Goal: Transaction & Acquisition: Purchase product/service

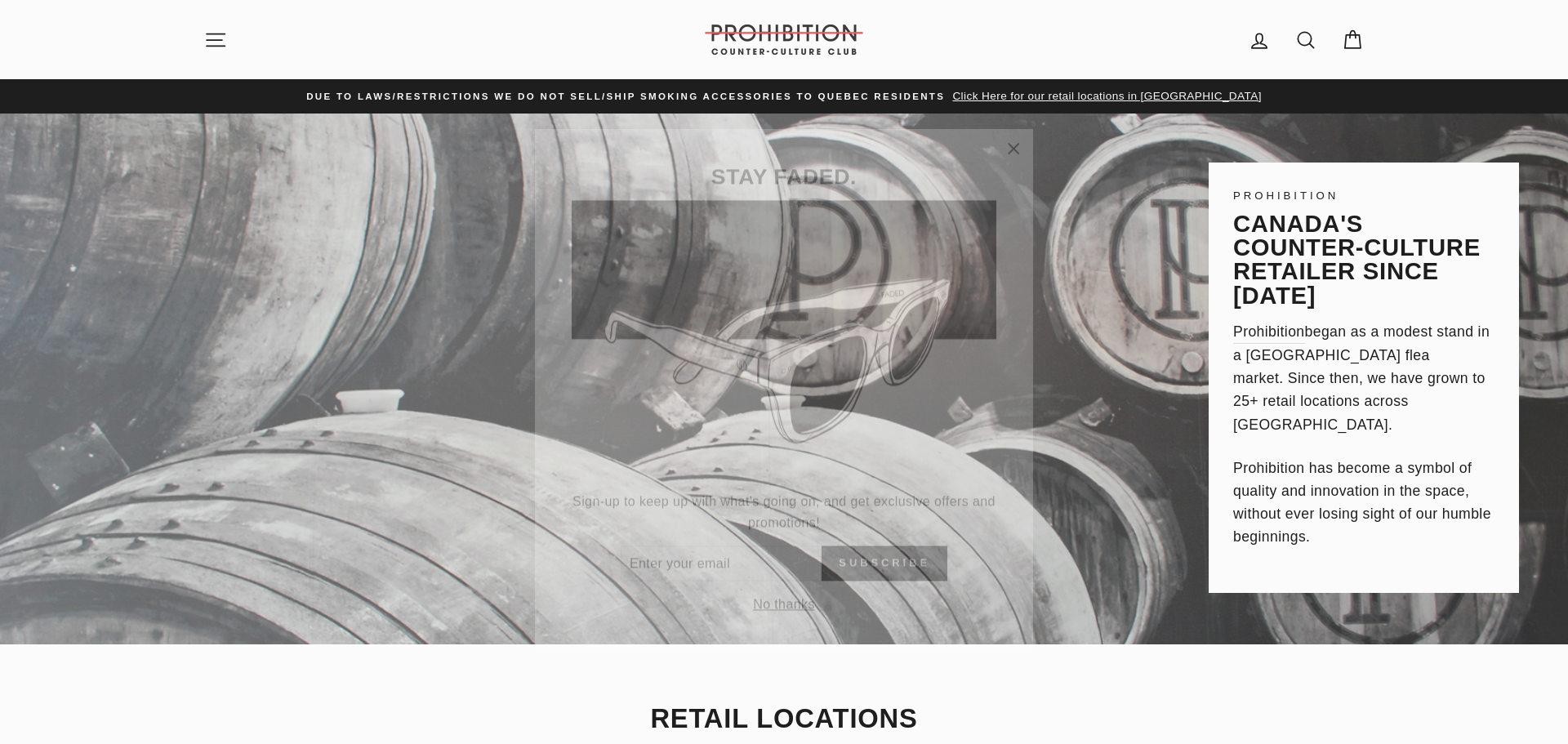
click at [774, 585] on button "No thanks" at bounding box center [784, 585] width 72 height 23
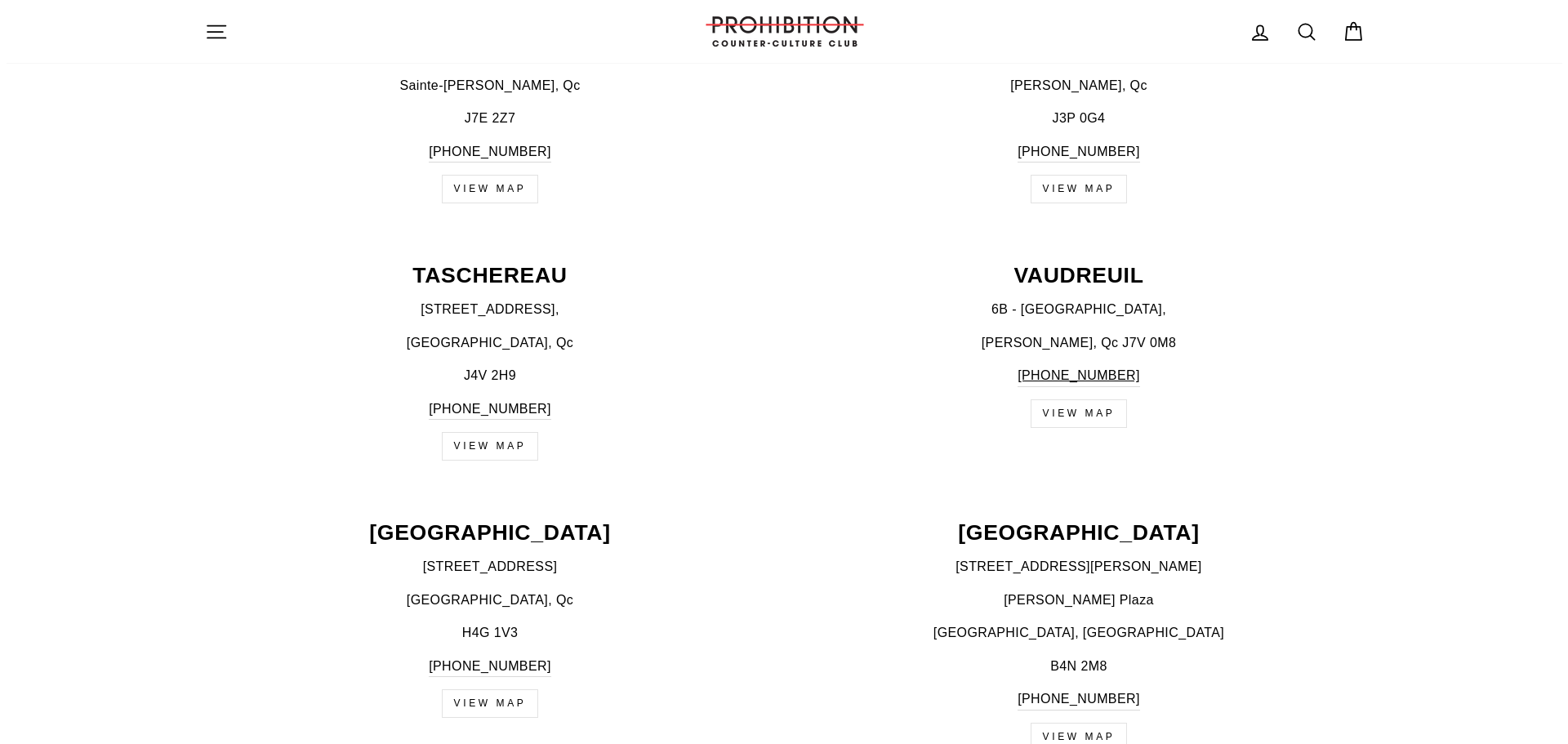
scroll to position [2614, 0]
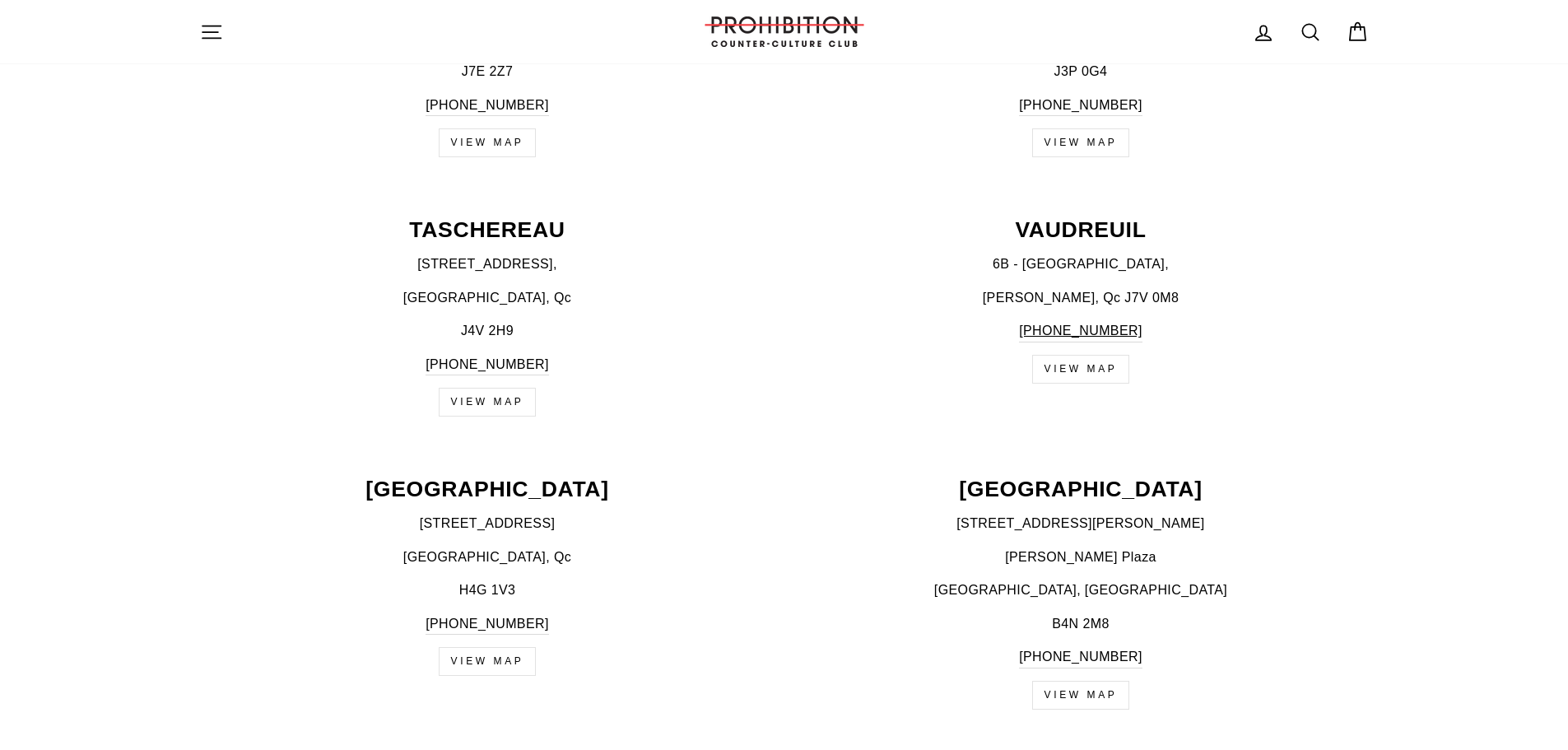
click at [207, 35] on icon "button" at bounding box center [211, 31] width 23 height 23
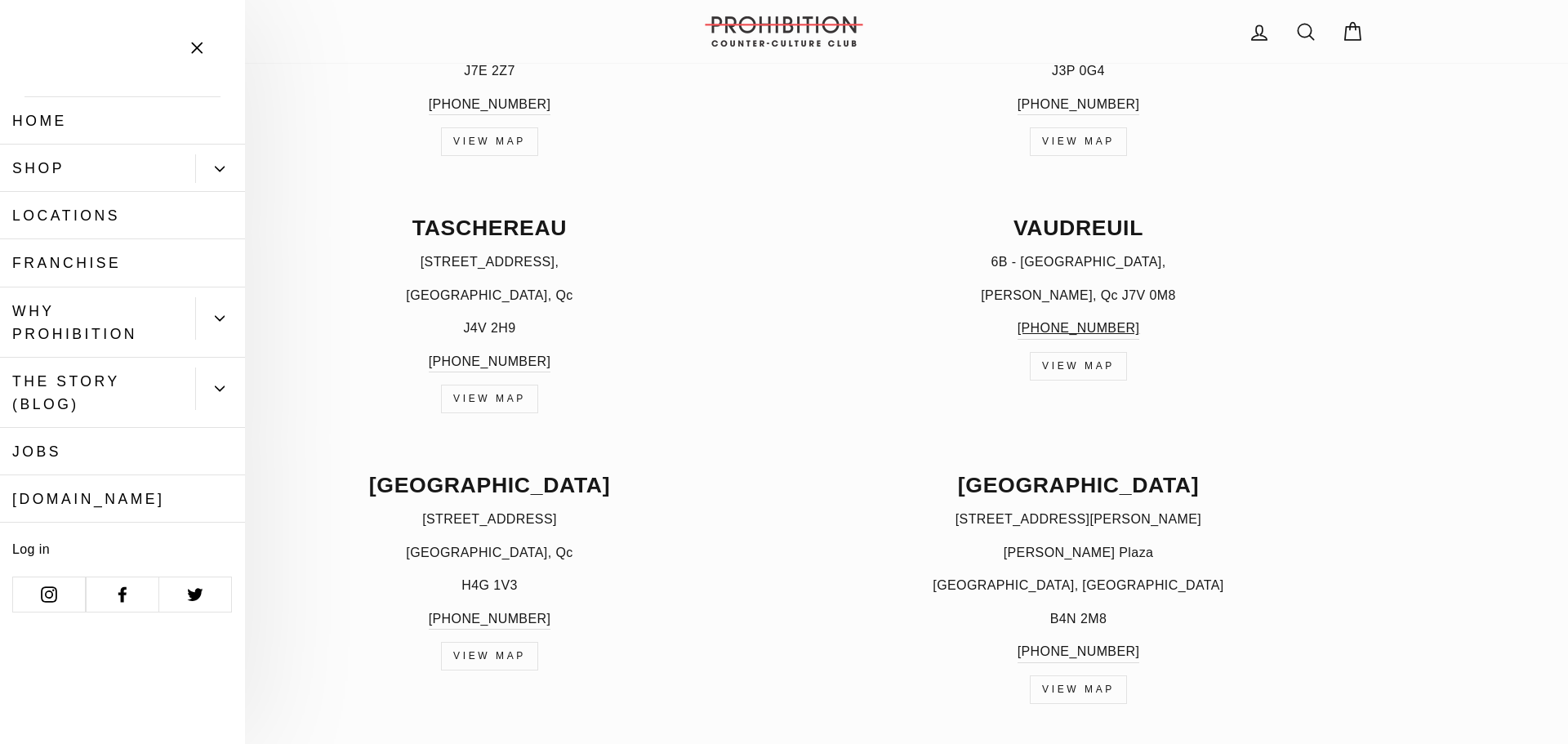
click at [219, 164] on icon "Primary" at bounding box center [220, 170] width 10 height 10
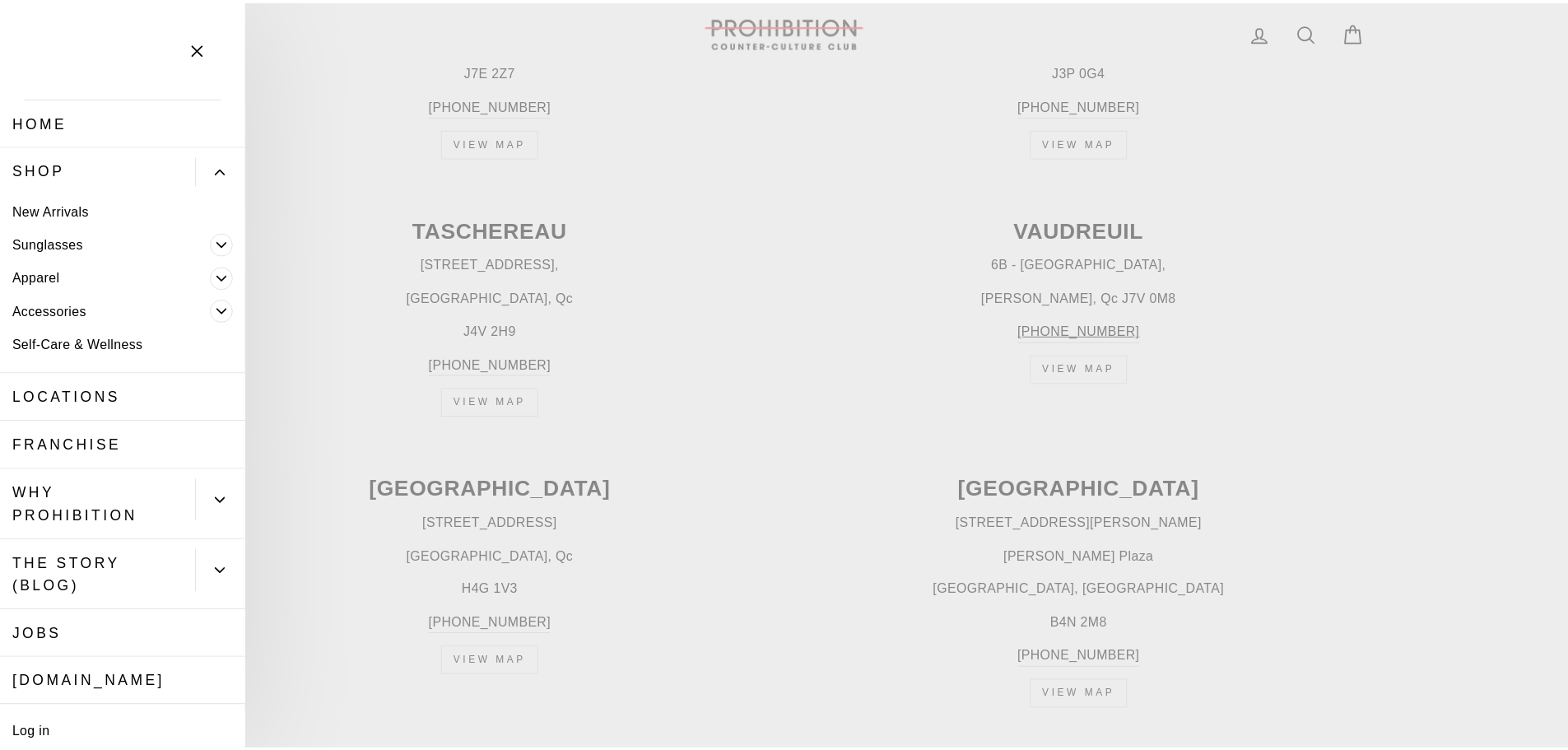
scroll to position [63, 0]
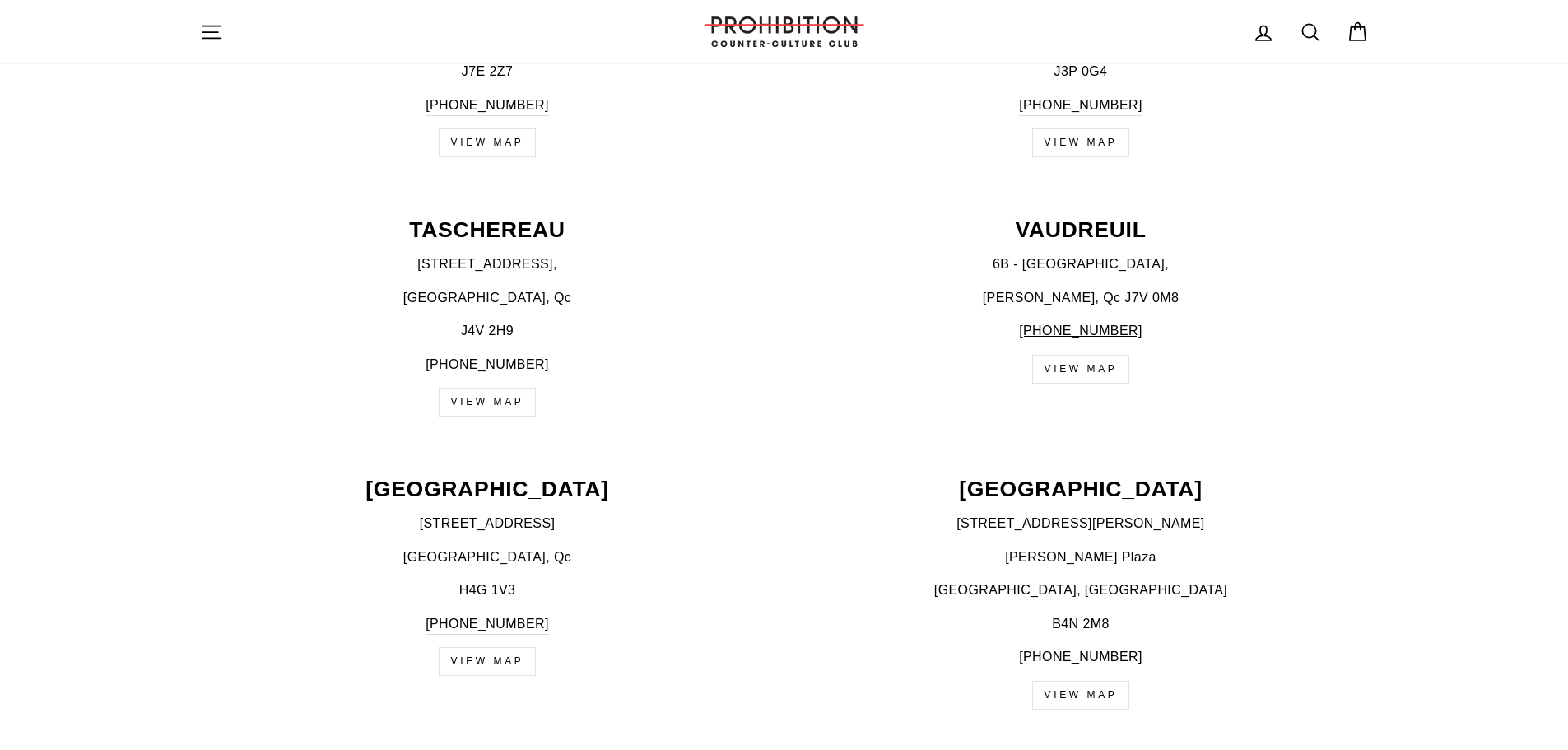
click at [1070, 376] on link "VIEW MAP" at bounding box center [1080, 369] width 98 height 29
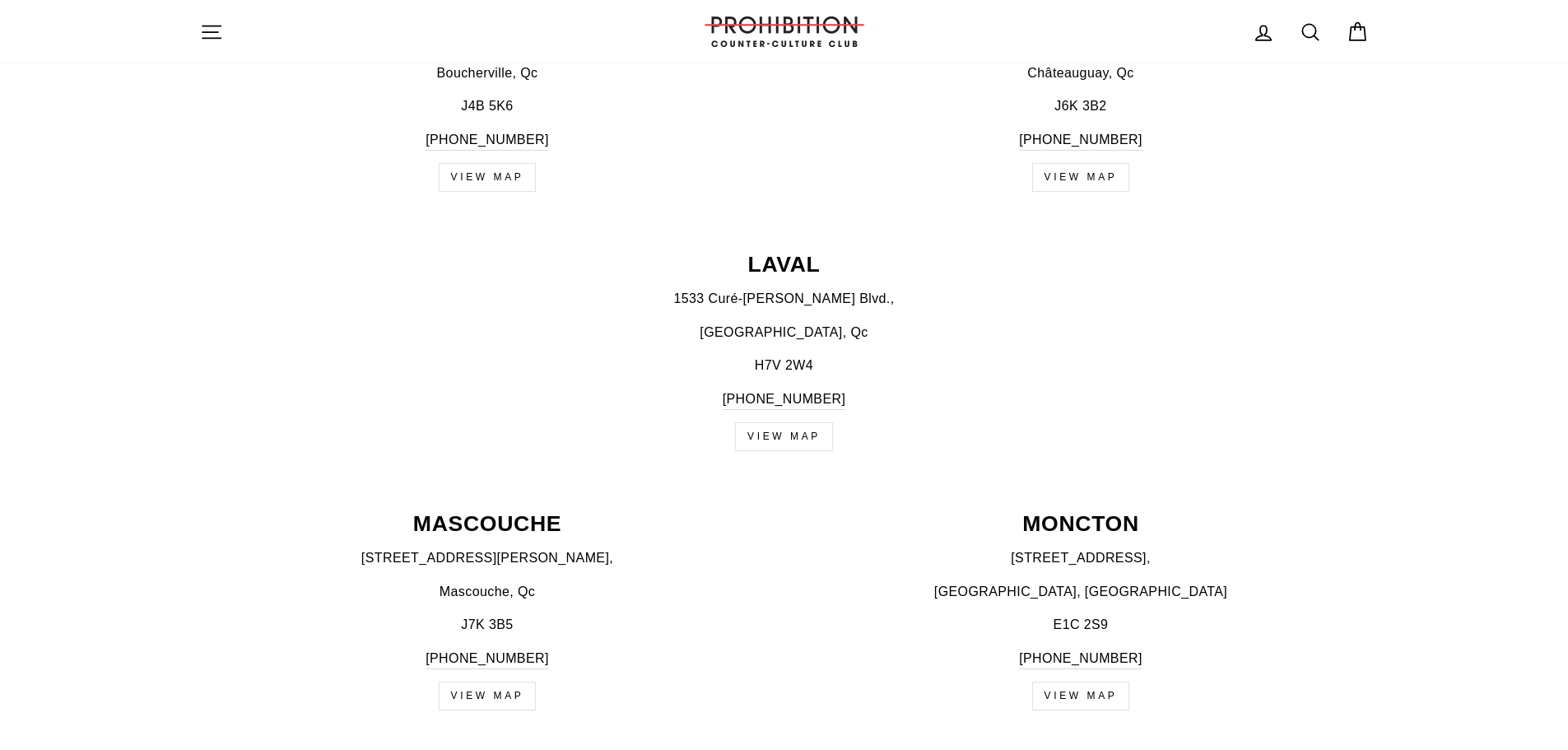
scroll to position [741, 0]
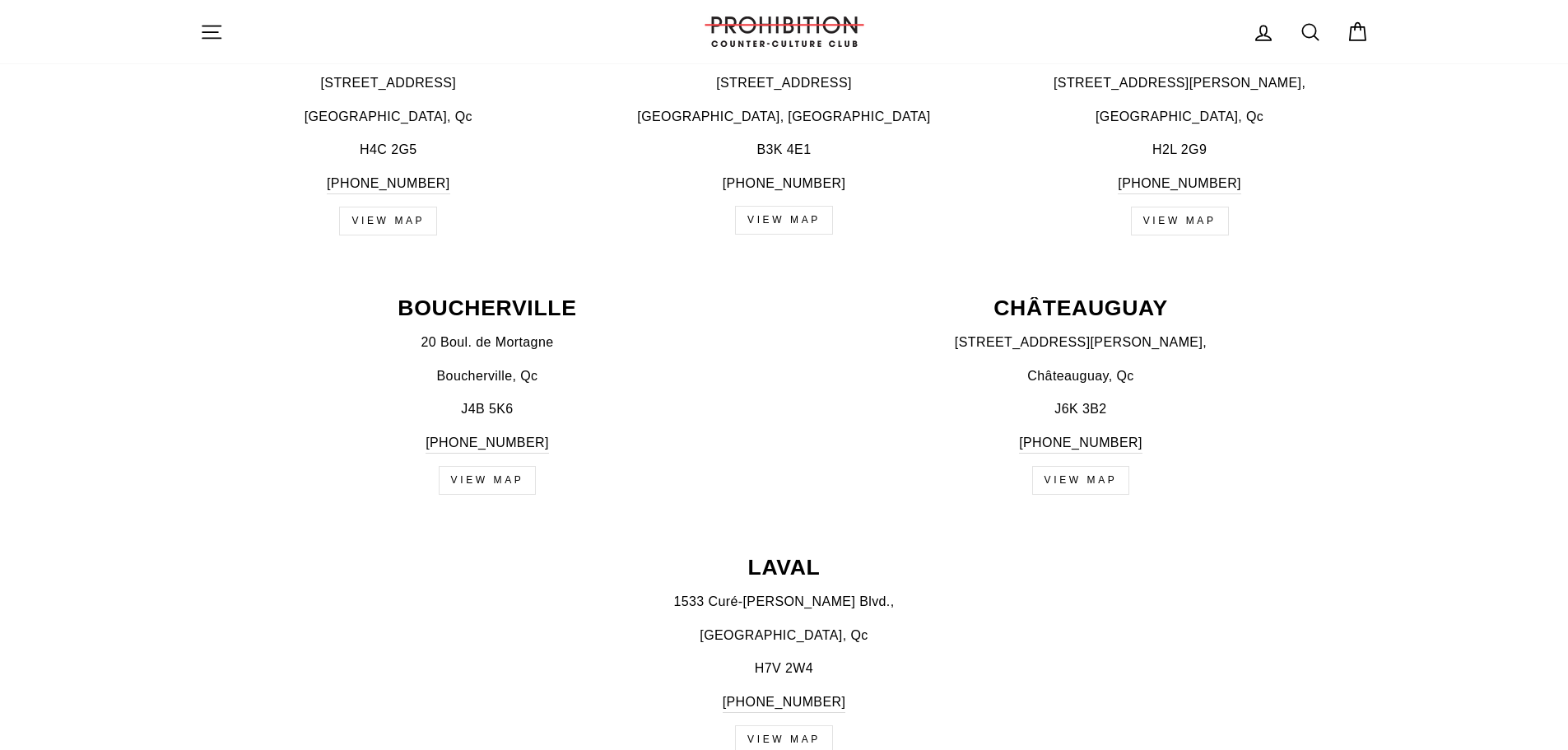
click at [1308, 30] on icon at bounding box center [1310, 31] width 23 height 23
type input "cigars"
click at [200, 13] on button "Search" at bounding box center [218, 32] width 36 height 39
